Goal: Task Accomplishment & Management: Manage account settings

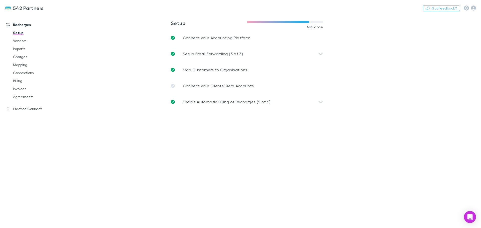
click at [467, 8] on icon "button" at bounding box center [466, 8] width 3 height 4
click at [474, 7] on div at bounding box center [240, 114] width 481 height 228
click at [473, 7] on icon "button" at bounding box center [473, 8] width 5 height 5
click at [414, 46] on p "My account" at bounding box center [441, 44] width 69 height 9
